Goal: Information Seeking & Learning: Check status

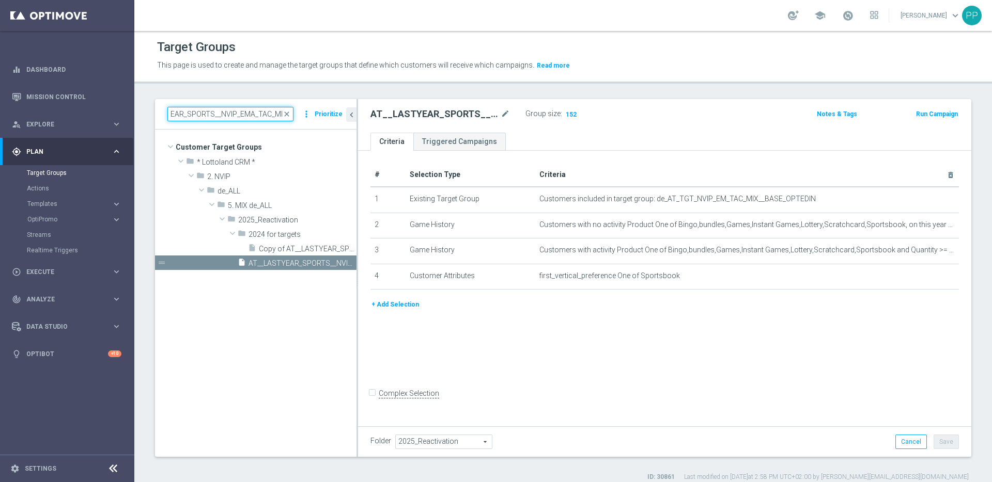
drag, startPoint x: 0, startPoint y: 0, endPoint x: 408, endPoint y: 135, distance: 429.9
click at [408, 135] on as-split "AT__LASTYEAR_SPORTS__NVIP_EMA_TAC_MIX close more_vert Prioritize Customer Targe…" at bounding box center [563, 278] width 816 height 358
paste input "DE_ALL__LASTYEAR_GORDO"
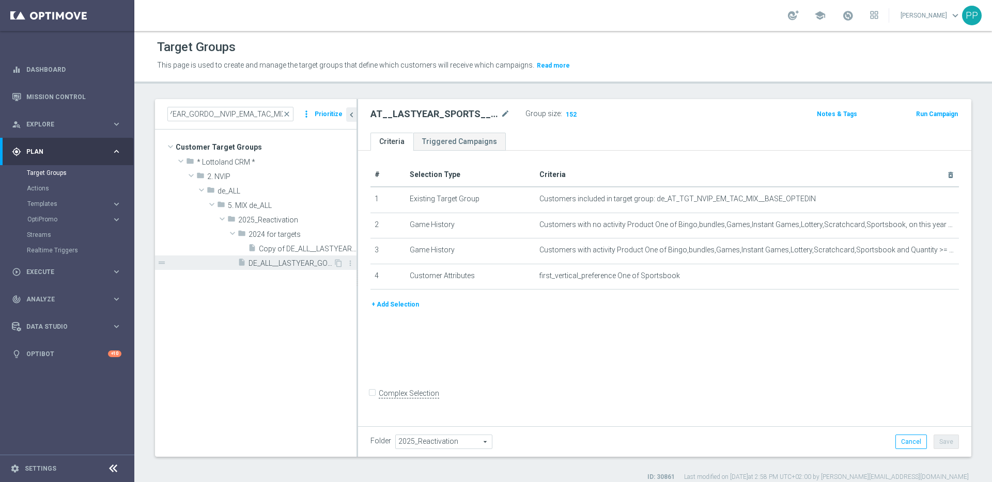
click at [259, 258] on div "insert_drive_file DE_ALL__LASTYEAR_GORDO__NVIP_EMA_TAC_MIX" at bounding box center [286, 263] width 96 height 14
click at [570, 113] on span "Show" at bounding box center [572, 114] width 17 height 7
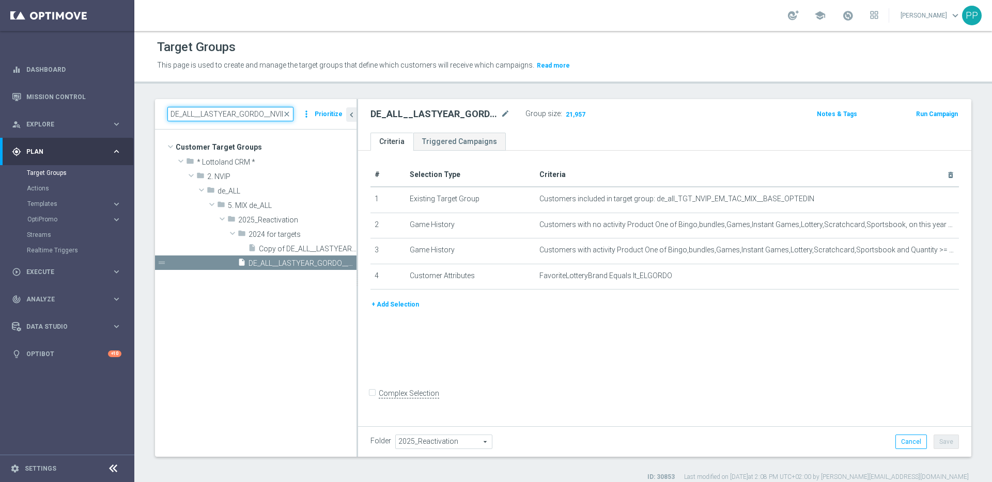
click at [221, 114] on input "DE_ALL__LASTYEAR_GORDO__NVIP_EMA_TAC_MIX" at bounding box center [230, 114] width 126 height 14
paste input "AT"
type input "AT__LASTYEAR_GORDO__NVIP_EMA_TAC_MIX"
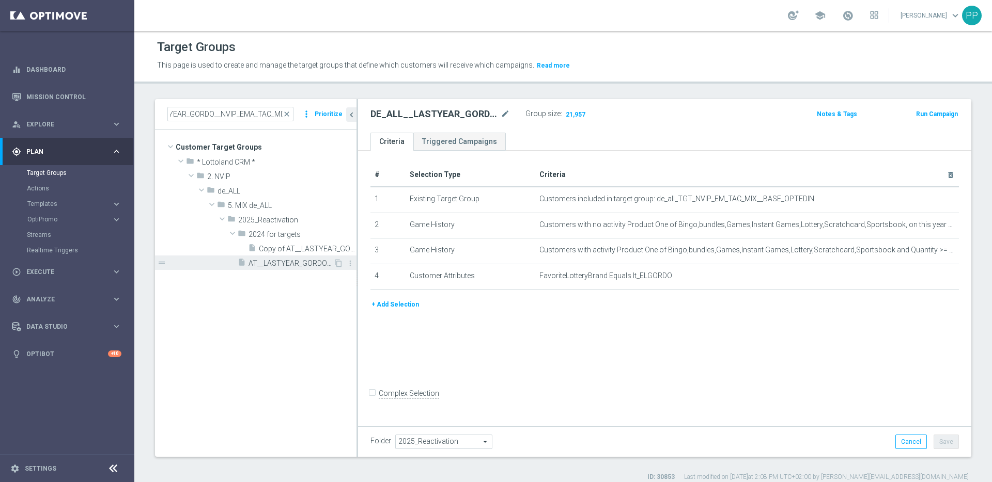
click at [272, 263] on span "AT__LASTYEAR_GORDO__NVIP_EMA_TAC_MIX" at bounding box center [290, 263] width 85 height 9
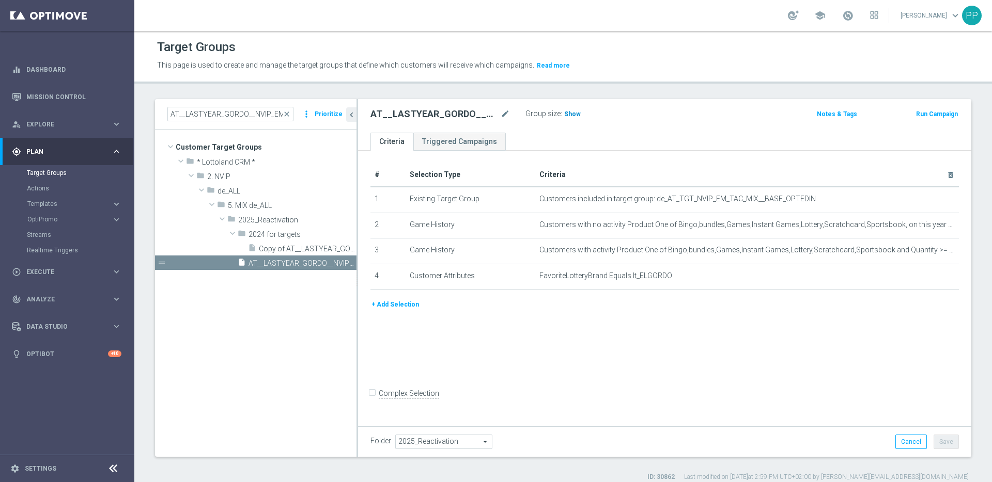
click at [564, 116] on span "Show" at bounding box center [572, 114] width 17 height 7
click at [35, 299] on span "Analyze" at bounding box center [68, 300] width 85 height 6
click at [42, 232] on div "Customer 360" at bounding box center [80, 227] width 106 height 15
click at [39, 224] on link "Customer 360" at bounding box center [67, 228] width 81 height 8
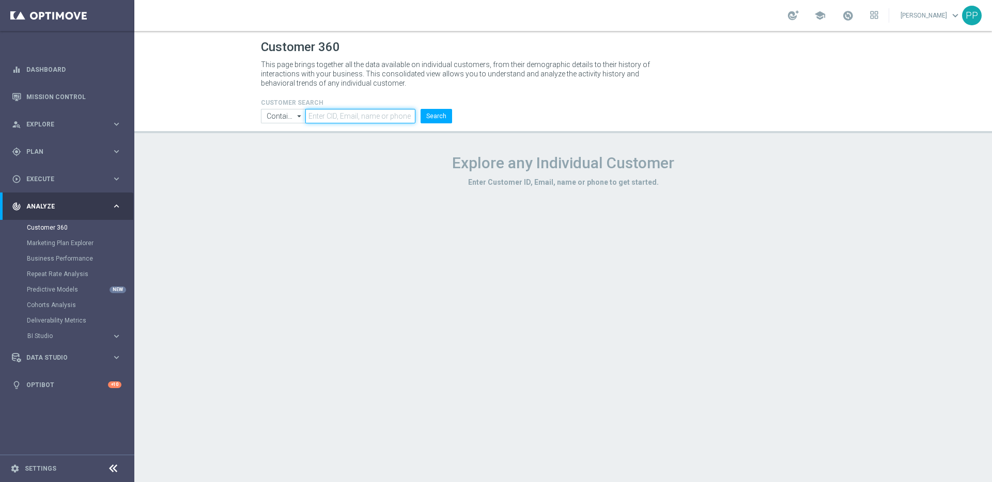
click at [331, 114] on input "text" at bounding box center [360, 116] width 110 height 14
click at [354, 115] on input "text" at bounding box center [360, 116] width 110 height 14
paste input "16338944"
click at [420, 109] on button "Search" at bounding box center [436, 116] width 32 height 14
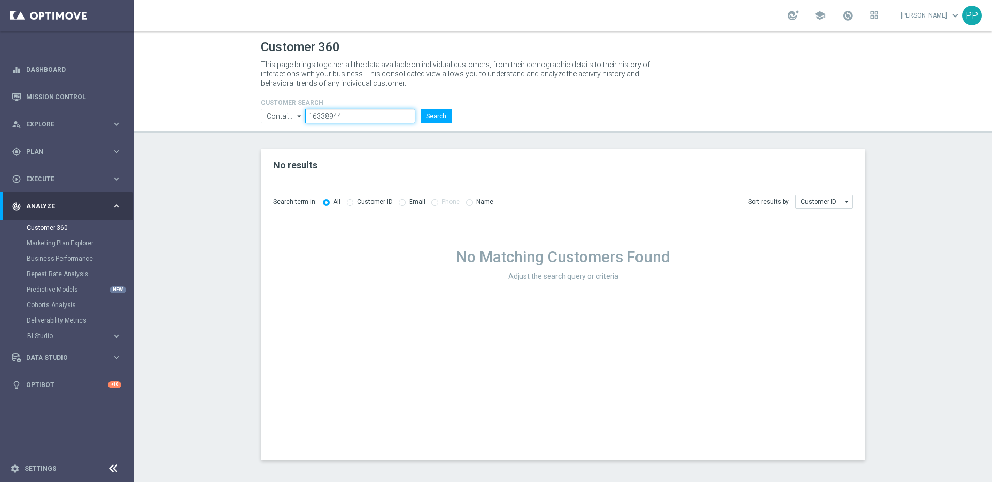
type input "16338944"
click at [420, 109] on button "Search" at bounding box center [436, 116] width 32 height 14
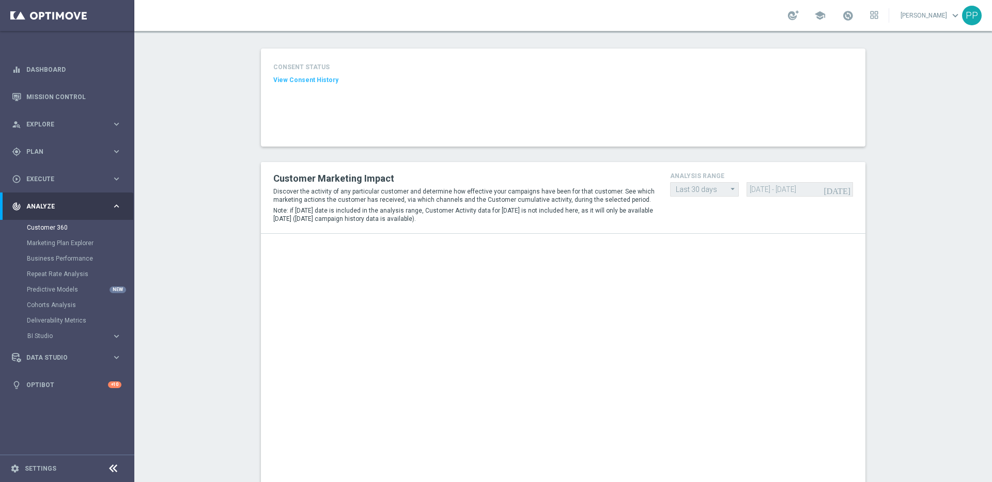
scroll to position [102, 0]
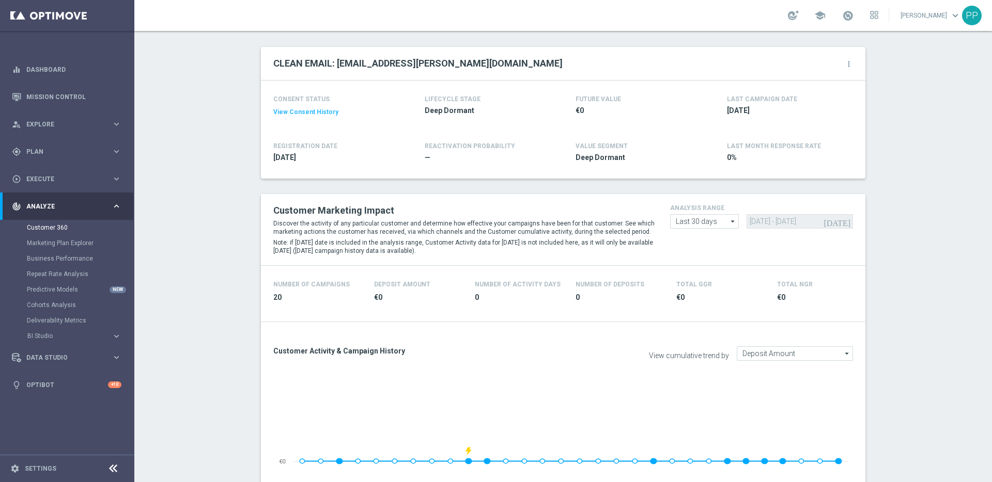
click at [728, 221] on icon "arrow_drop_down" at bounding box center [733, 221] width 10 height 13
click at [679, 276] on div "Custom" at bounding box center [704, 283] width 69 height 14
type input "Custom"
click at [756, 222] on input "[DATE] - [DATE]" at bounding box center [799, 221] width 107 height 14
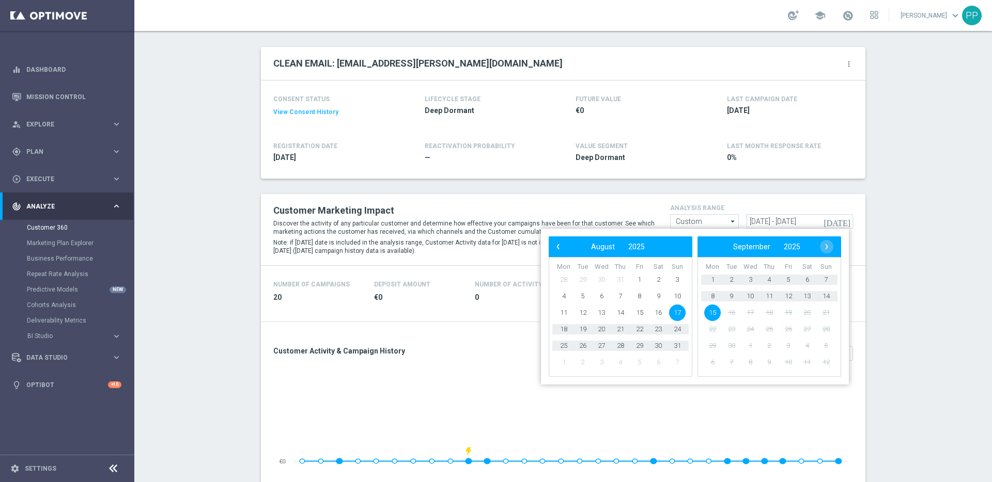
click at [710, 309] on span "15" at bounding box center [712, 313] width 17 height 17
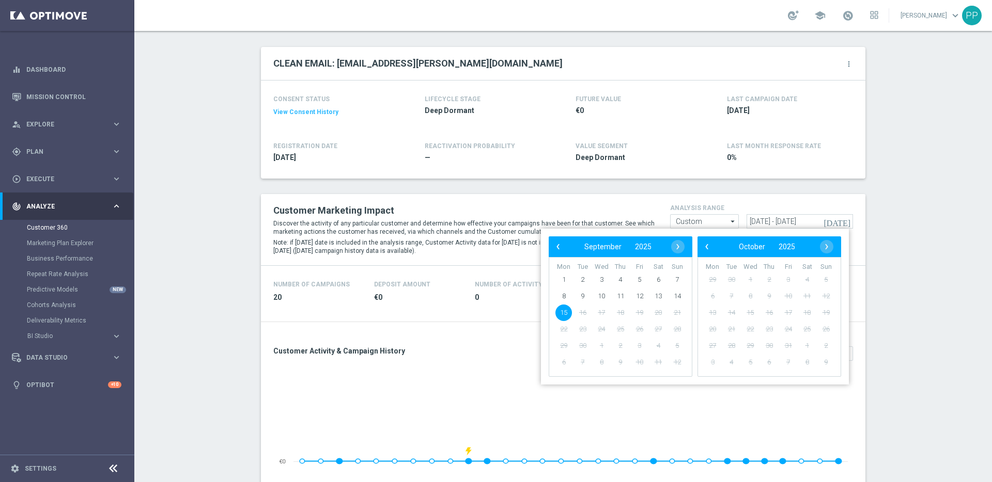
click at [565, 311] on span "15" at bounding box center [563, 313] width 17 height 17
type input "[DATE] - [DATE]"
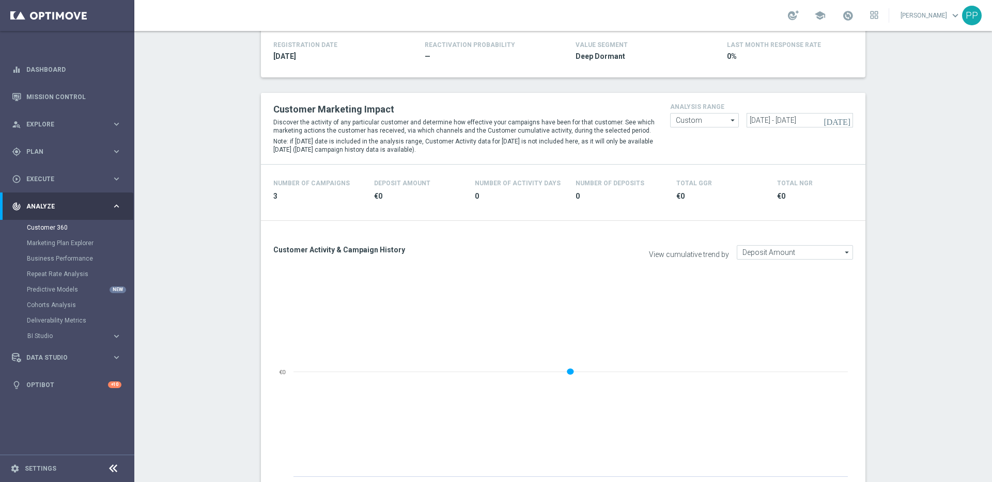
scroll to position [202, 0]
click at [38, 95] on link "Mission Control" at bounding box center [73, 96] width 95 height 27
